Goal: Information Seeking & Learning: Learn about a topic

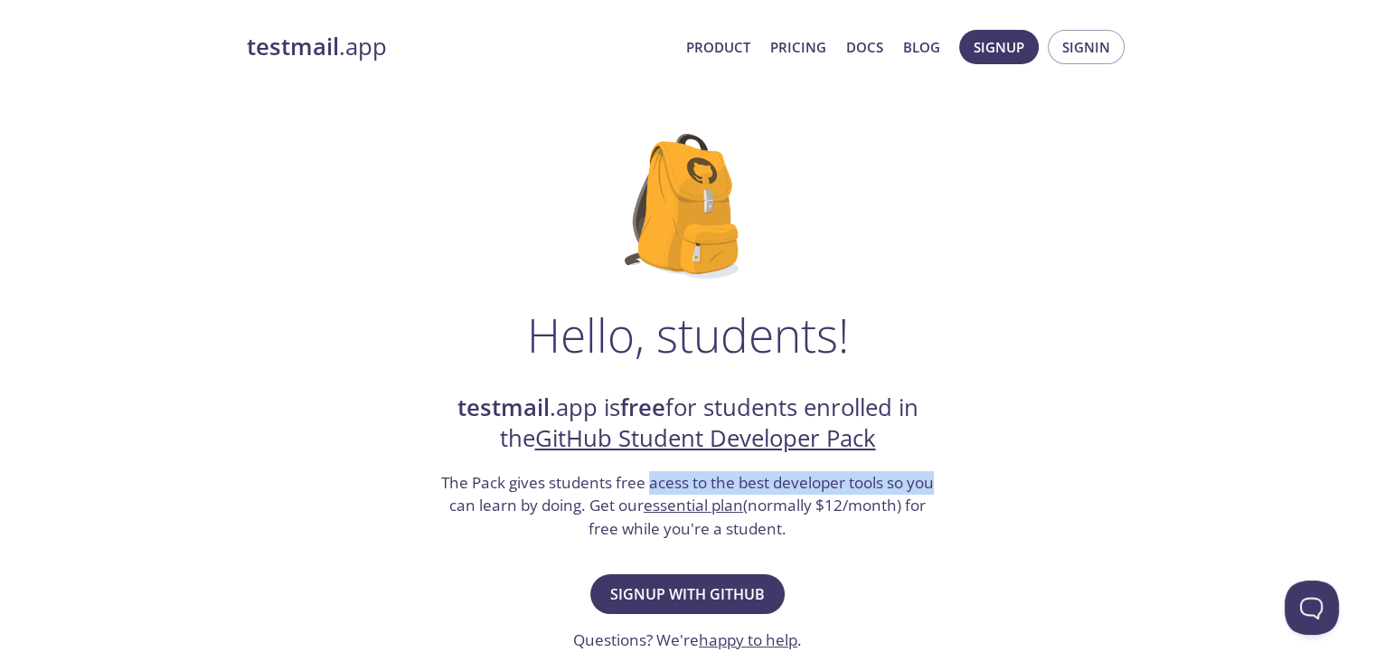
drag, startPoint x: 647, startPoint y: 480, endPoint x: 933, endPoint y: 487, distance: 285.8
click at [933, 487] on h3 "The Pack gives students free acess to the best developer tools so you can learn…" at bounding box center [687, 506] width 497 height 70
drag, startPoint x: 506, startPoint y: 506, endPoint x: 531, endPoint y: 514, distance: 25.7
click at [524, 512] on h3 "The Pack gives students free acess to the best developer tools so you can learn…" at bounding box center [687, 506] width 497 height 70
drag, startPoint x: 553, startPoint y: 513, endPoint x: 594, endPoint y: 515, distance: 40.8
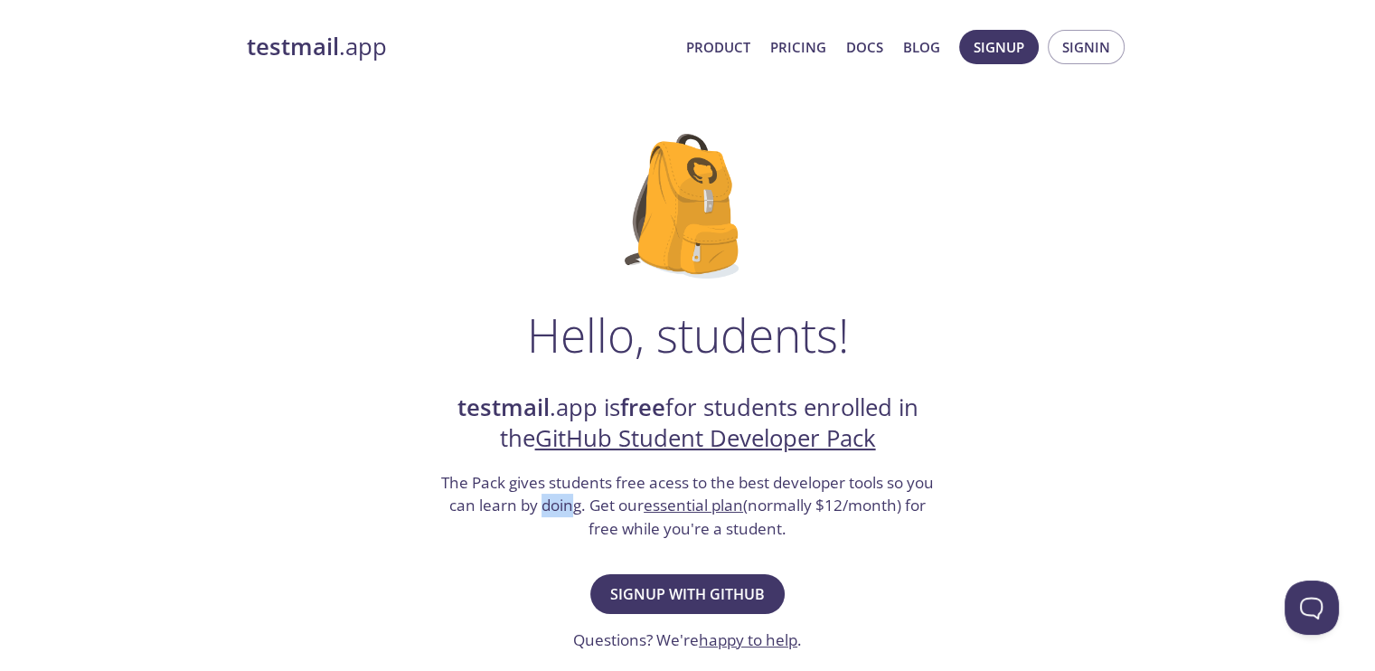
click at [579, 516] on h3 "The Pack gives students free acess to the best developer tools so you can learn…" at bounding box center [687, 506] width 497 height 70
drag, startPoint x: 755, startPoint y: 501, endPoint x: 893, endPoint y: 516, distance: 139.2
click at [893, 516] on h3 "The Pack gives students free acess to the best developer tools so you can learn…" at bounding box center [687, 506] width 497 height 70
click at [912, 508] on h3 "The Pack gives students free acess to the best developer tools so you can learn…" at bounding box center [687, 506] width 497 height 70
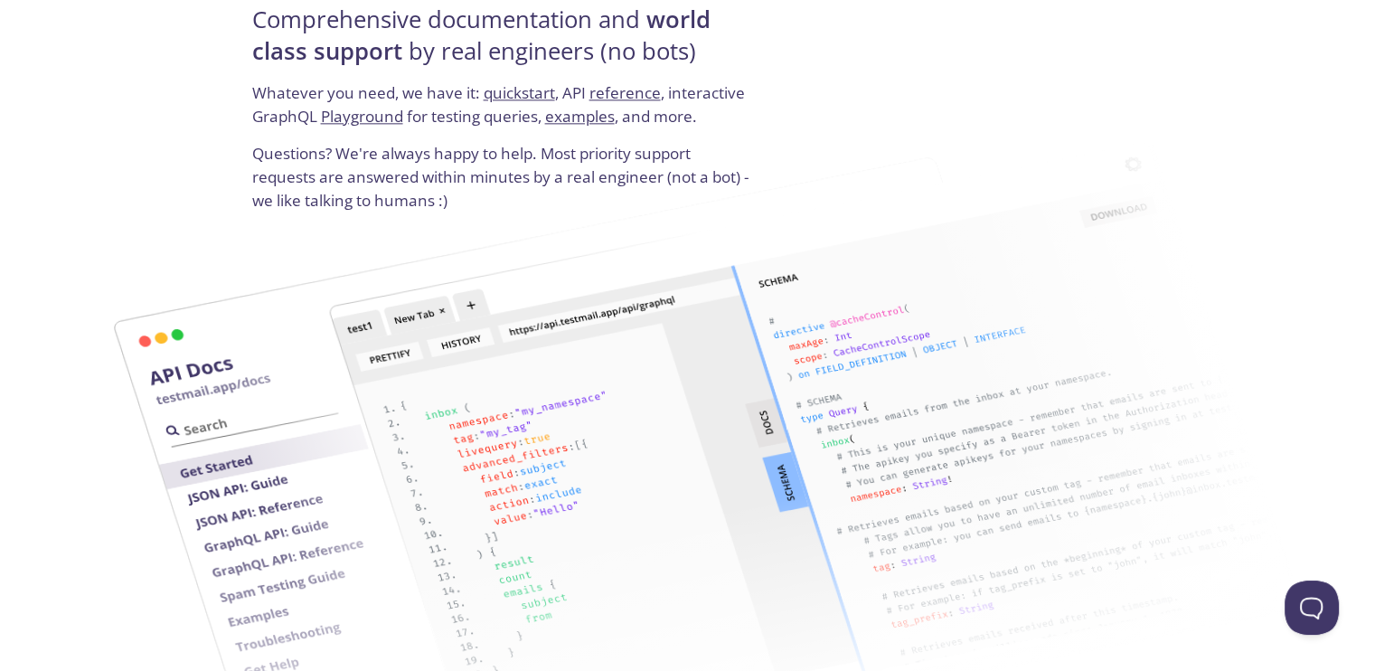
scroll to position [2622, 0]
